Goal: Use online tool/utility: Utilize a website feature to perform a specific function

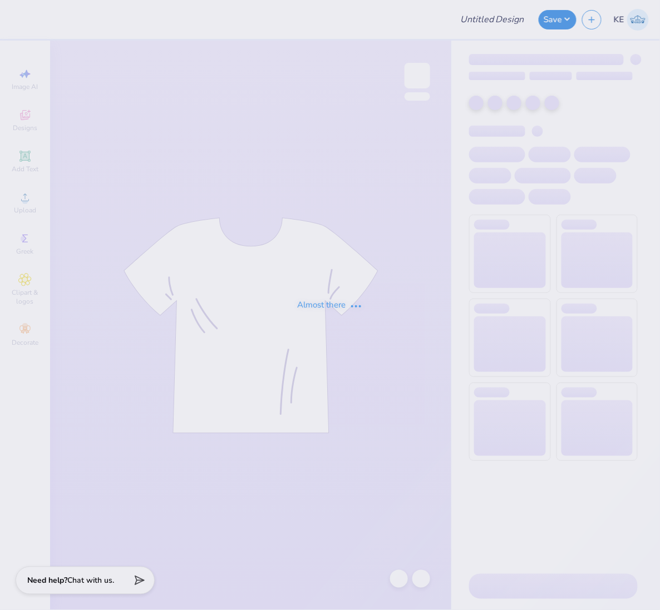
type input "[US_STATE][GEOGRAPHIC_DATA], [GEOGRAPHIC_DATA] : [GEOGRAPHIC_DATA][PERSON_NAME]"
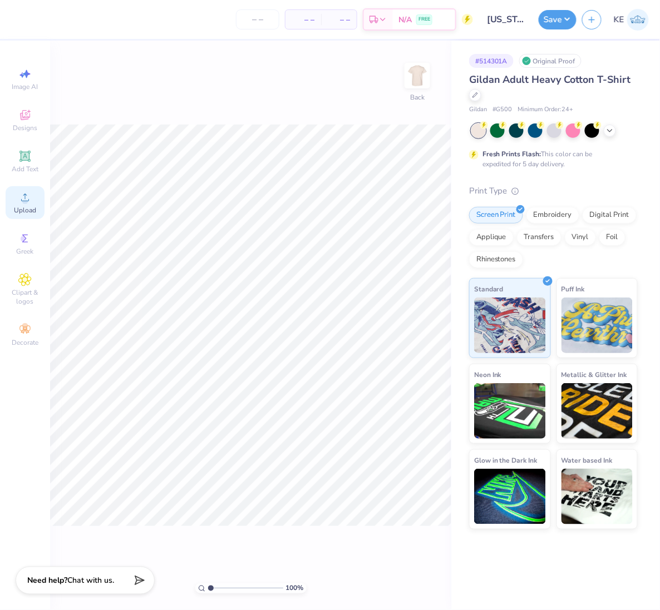
click at [20, 204] on icon at bounding box center [24, 197] width 13 height 13
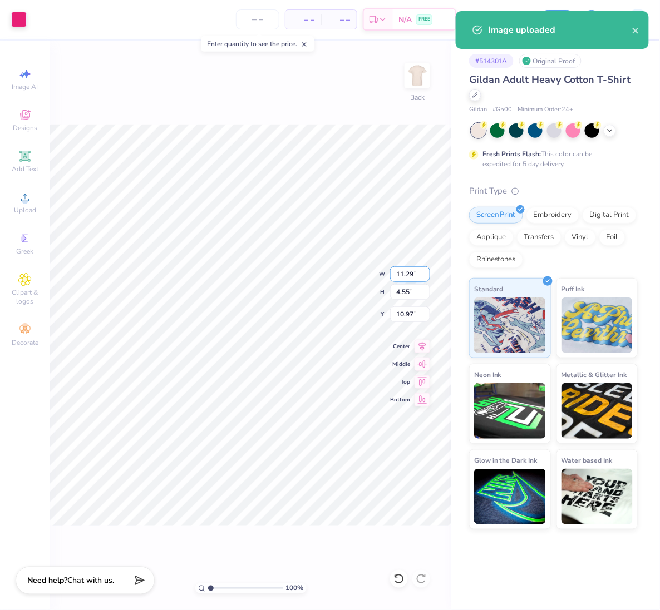
click at [402, 275] on input "11.29" at bounding box center [410, 275] width 40 height 16
type input "3.50"
type input "1.41"
type input "3.00"
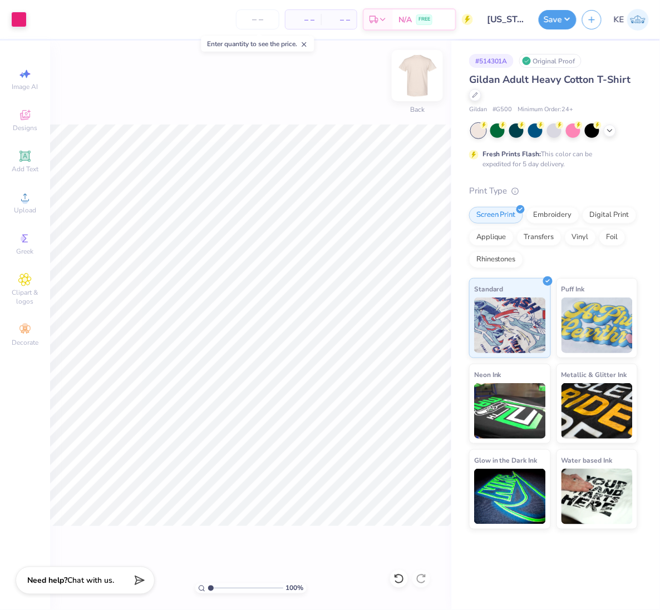
click at [421, 76] on img at bounding box center [417, 75] width 45 height 45
click at [29, 206] on div "Upload" at bounding box center [25, 202] width 39 height 33
click at [396, 268] on input "14.65" at bounding box center [410, 275] width 40 height 16
type input "12.00"
type input "9.30"
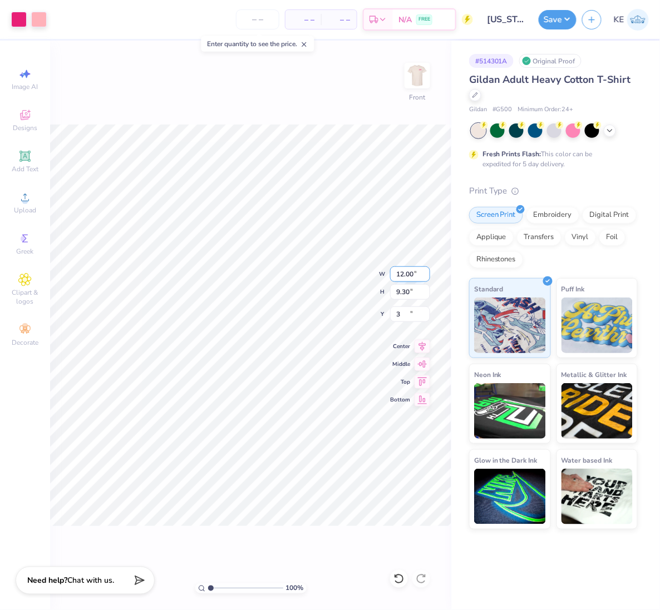
type input "3.00"
click at [551, 31] on div "Save KE" at bounding box center [599, 19] width 121 height 39
click at [558, 21] on button "Save" at bounding box center [558, 17] width 38 height 19
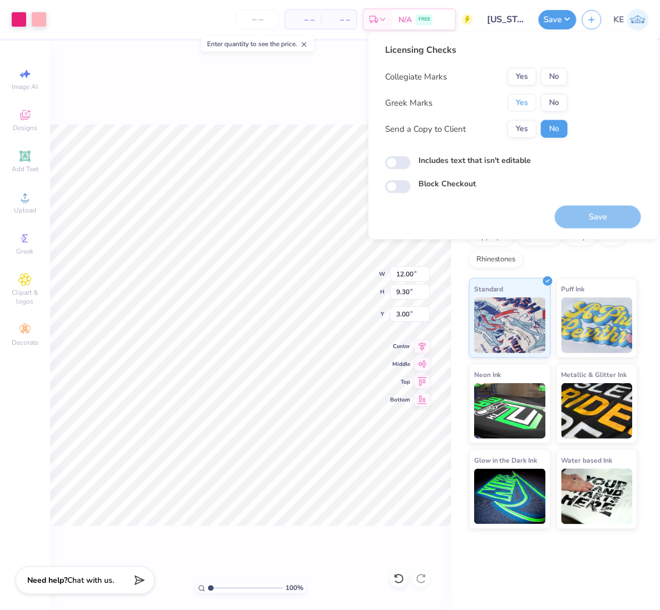
drag, startPoint x: 525, startPoint y: 102, endPoint x: 540, endPoint y: 87, distance: 22.0
click at [525, 102] on button "Yes" at bounding box center [521, 103] width 29 height 18
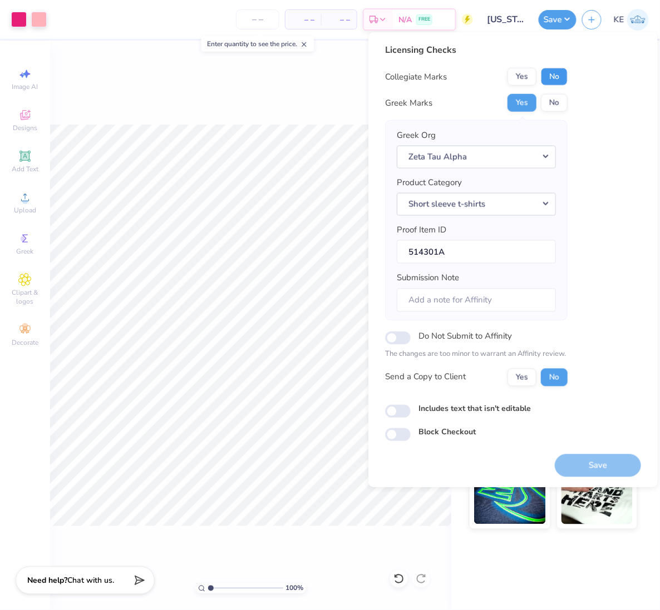
click at [544, 83] on button "No" at bounding box center [554, 77] width 27 height 18
click at [601, 466] on button "Save" at bounding box center [598, 465] width 86 height 23
click at [568, 20] on button "Save" at bounding box center [558, 17] width 38 height 19
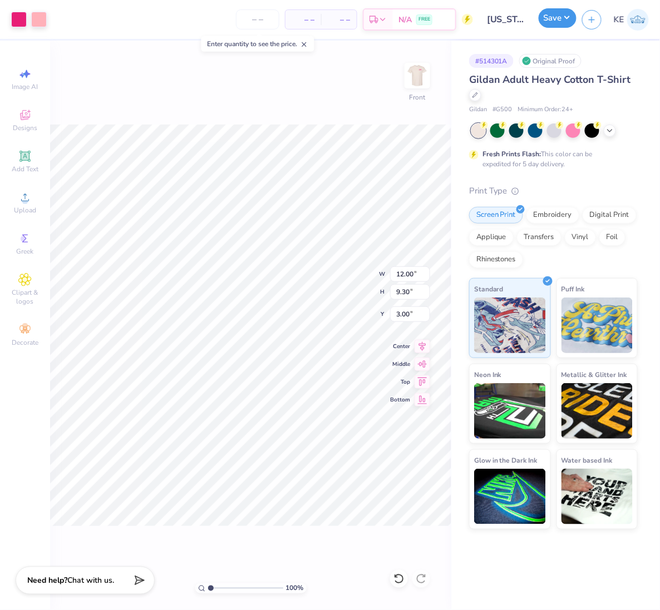
click at [564, 18] on button "Save" at bounding box center [558, 17] width 38 height 19
